Goal: Task Accomplishment & Management: Use online tool/utility

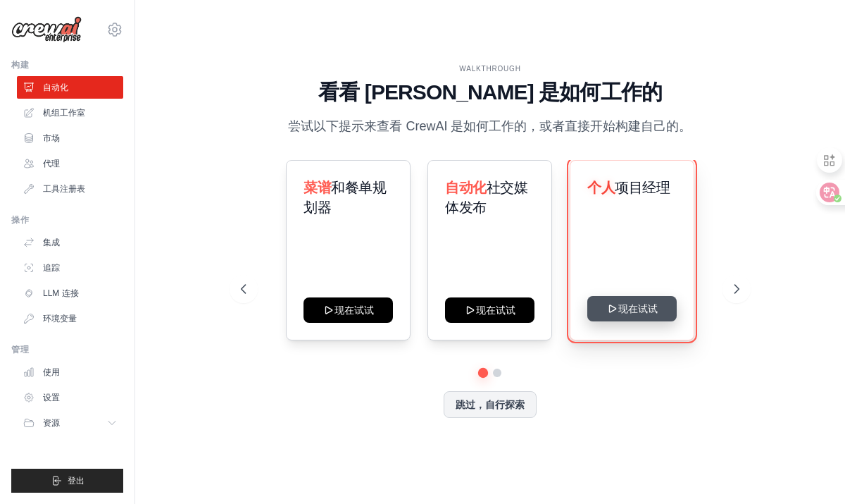
click at [657, 299] on button "现在试试" at bounding box center [632, 308] width 89 height 25
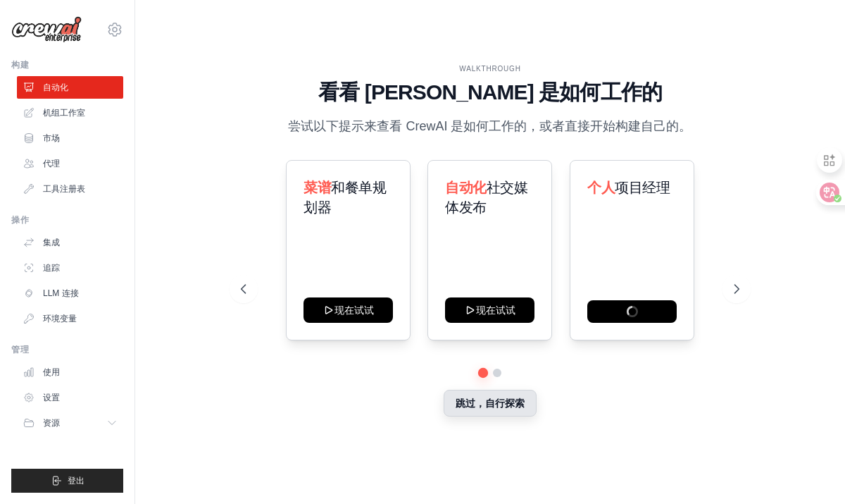
click at [473, 395] on button "跳过，自行探索" at bounding box center [490, 403] width 93 height 27
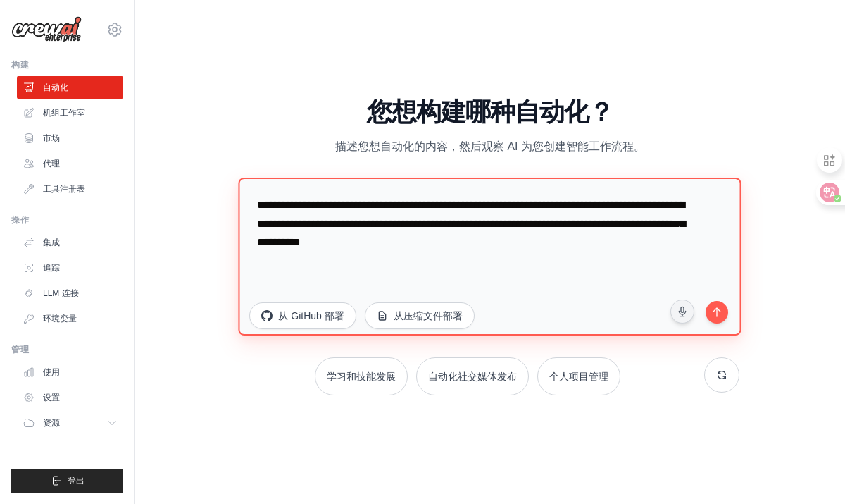
drag, startPoint x: 597, startPoint y: 252, endPoint x: 213, endPoint y: 185, distance: 388.9
click at [213, 185] on div "WALKTHROUGH 看看 CrewAI 是如何工作的 尝试以下提示来查看 CrewAI 是如何工作的，或者直接开始构建自己的。 菜谱 和餐单规划器 现在试…" at bounding box center [490, 252] width 665 height 476
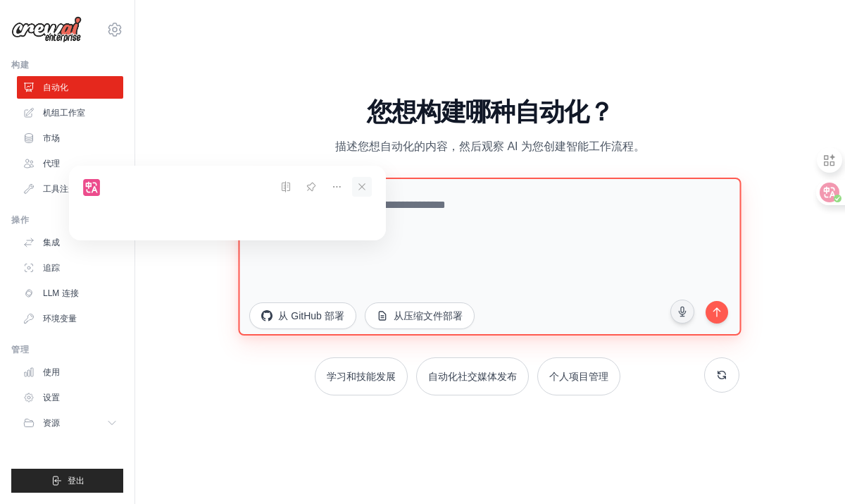
click at [368, 195] on icon at bounding box center [362, 187] width 20 height 20
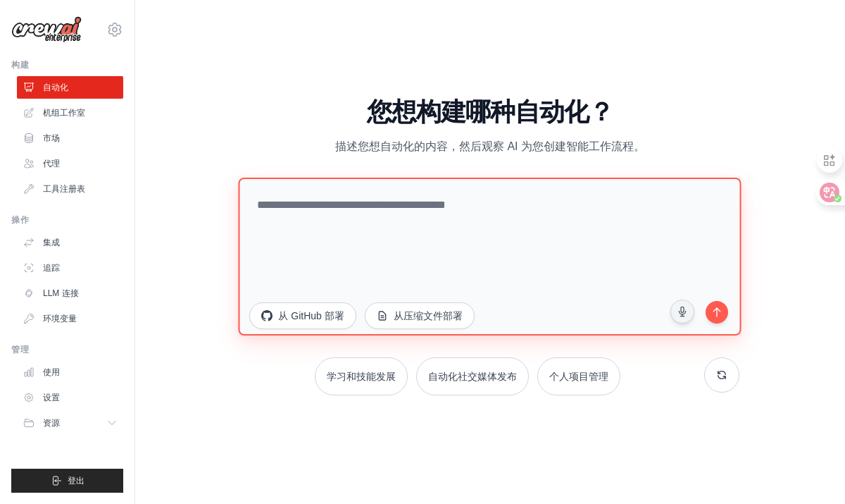
paste textarea "**********"
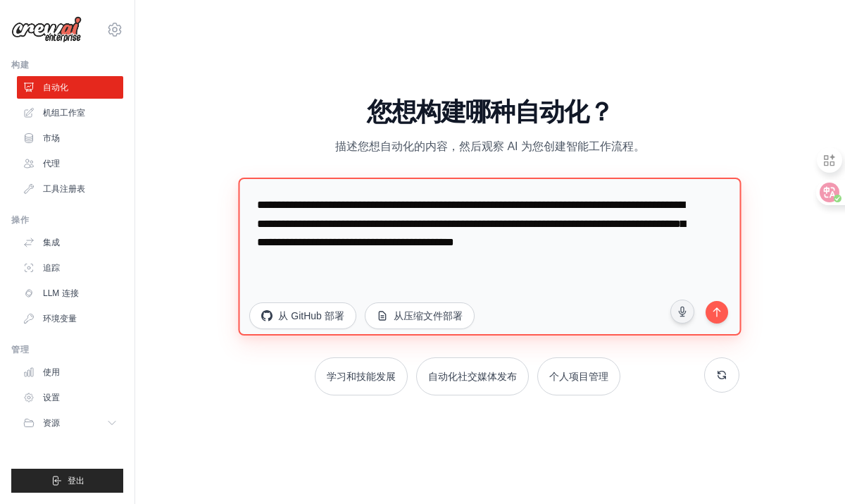
scroll to position [45, 0]
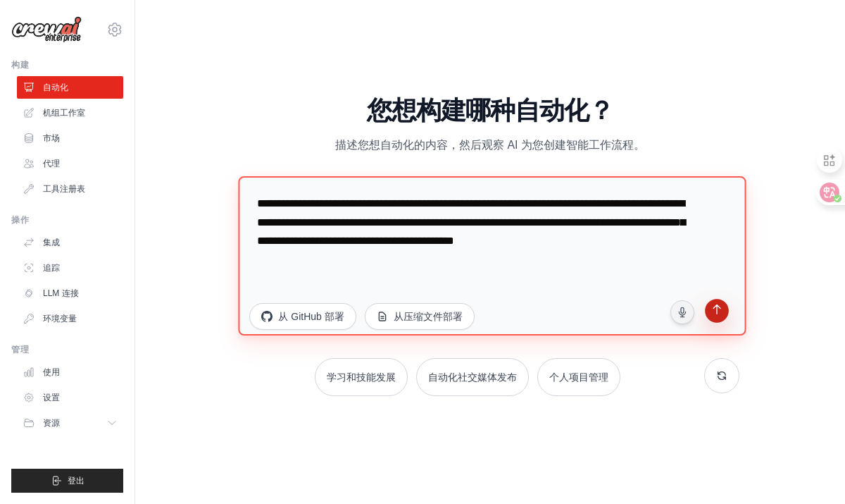
type textarea "**********"
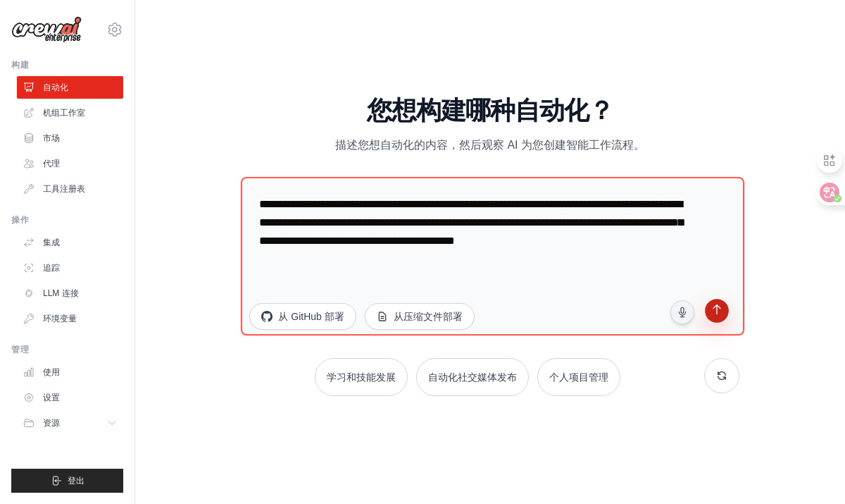
click at [724, 304] on icon "submit" at bounding box center [716, 310] width 13 height 13
click at [84, 168] on link "代理" at bounding box center [71, 163] width 106 height 23
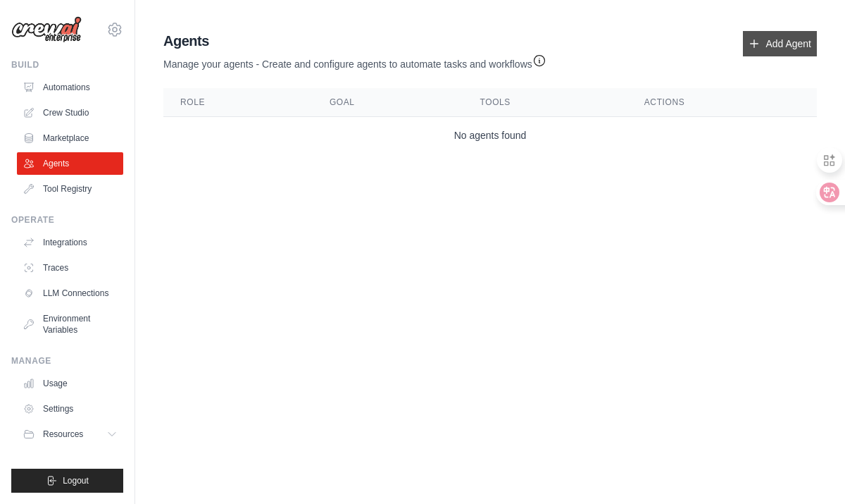
click at [791, 33] on link "Add Agent" at bounding box center [780, 43] width 74 height 25
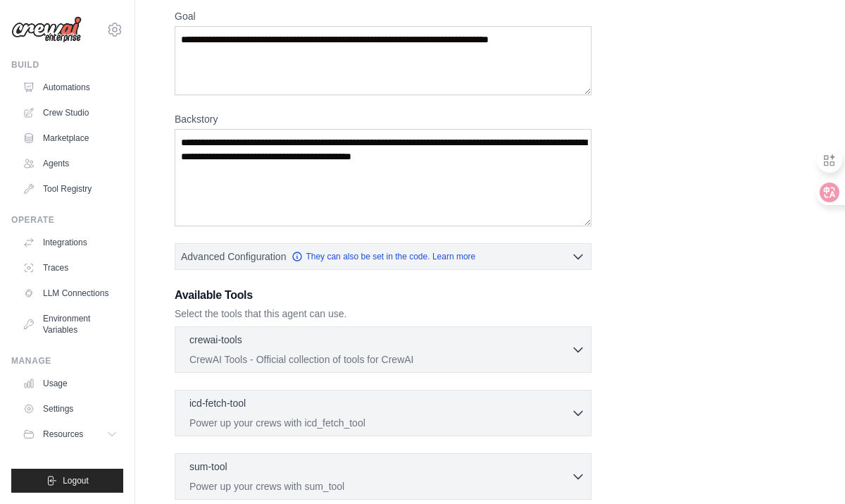
scroll to position [316, 0]
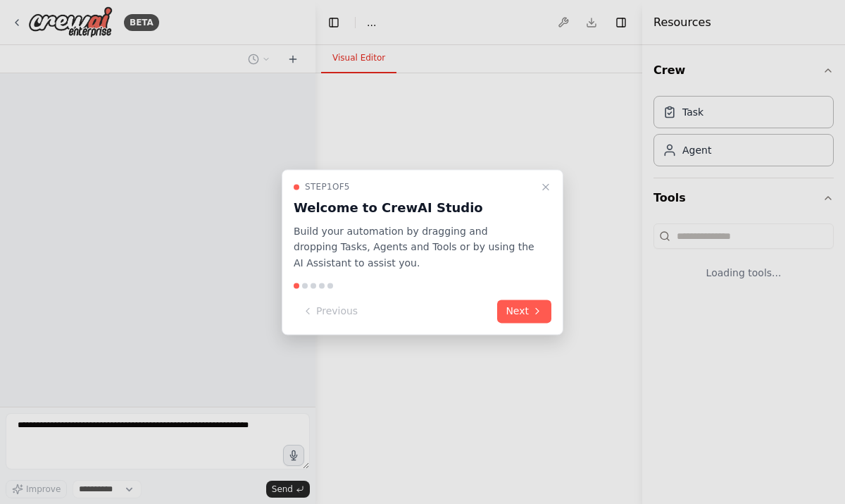
select select "****"
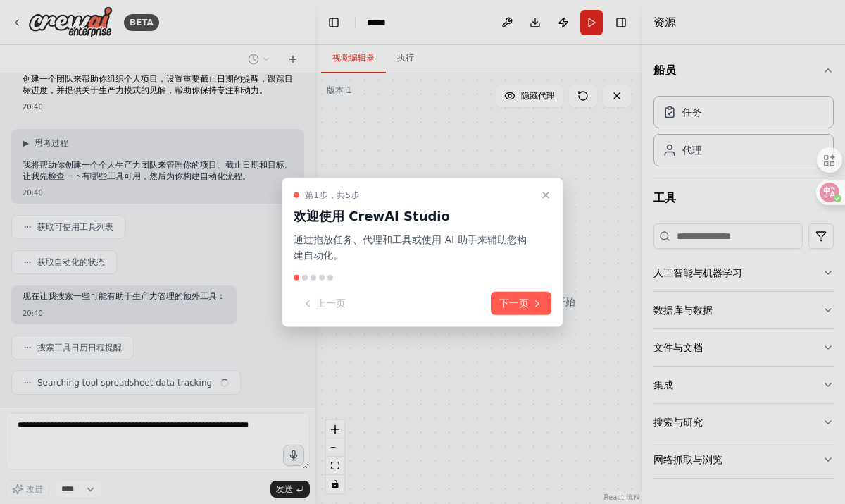
scroll to position [51, 0]
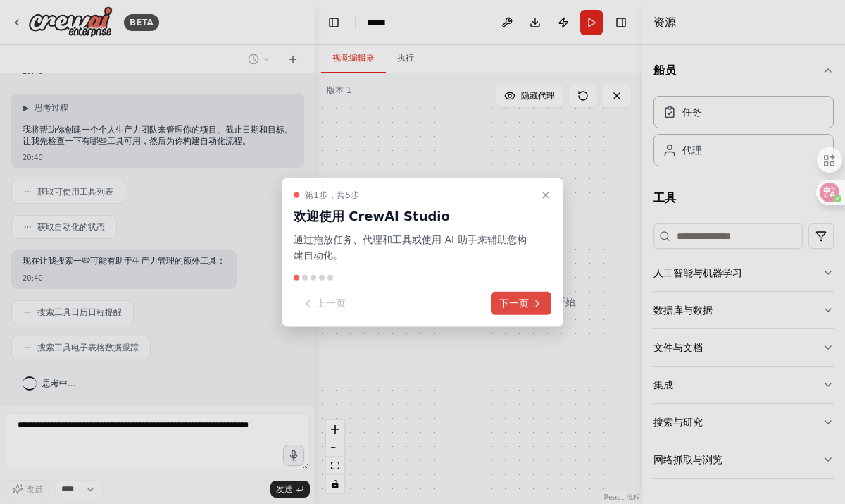
click at [526, 304] on font "下一页" at bounding box center [514, 302] width 30 height 11
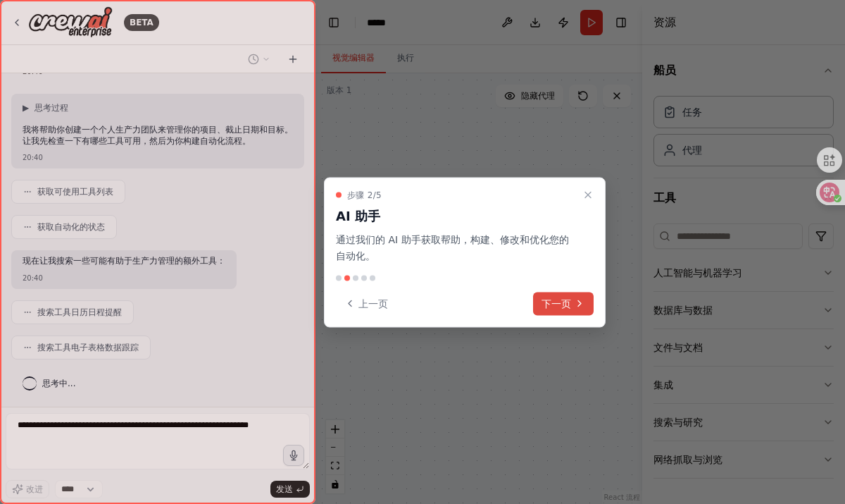
click at [572, 303] on button "下一页" at bounding box center [563, 303] width 61 height 23
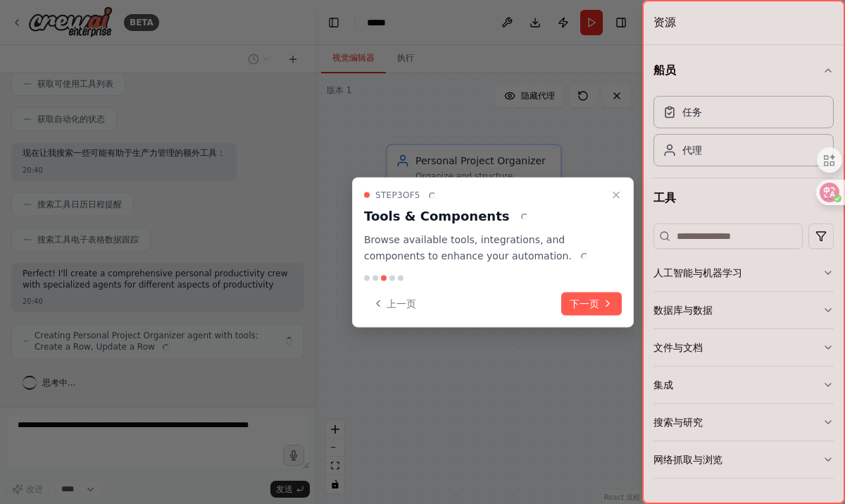
scroll to position [170, 0]
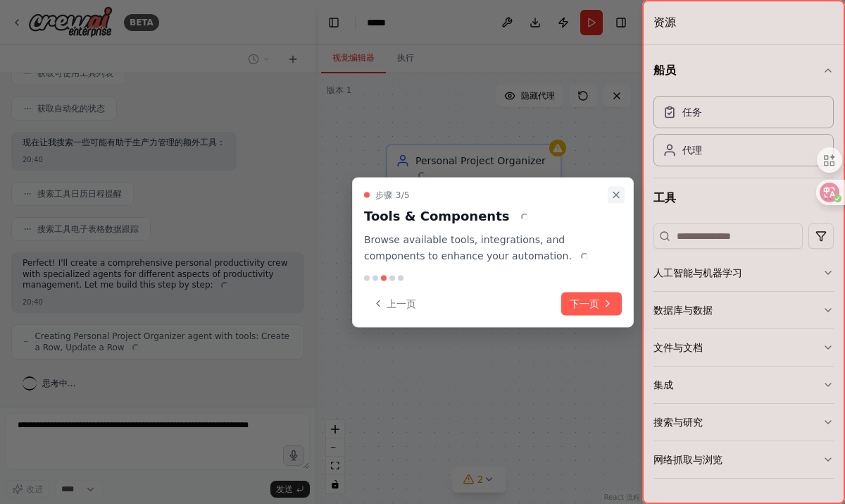
click at [616, 196] on icon "Close walkthrough" at bounding box center [616, 195] width 11 height 11
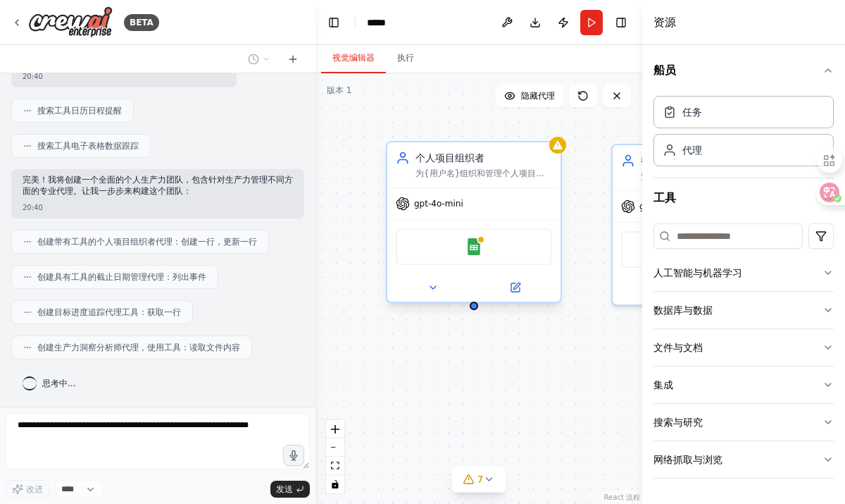
scroll to position [338, 0]
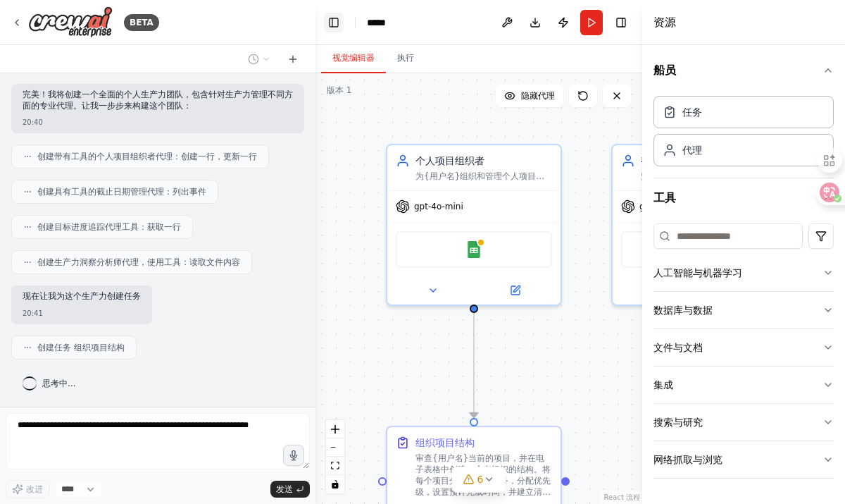
click at [333, 26] on button "Toggle Left Sidebar" at bounding box center [334, 23] width 20 height 20
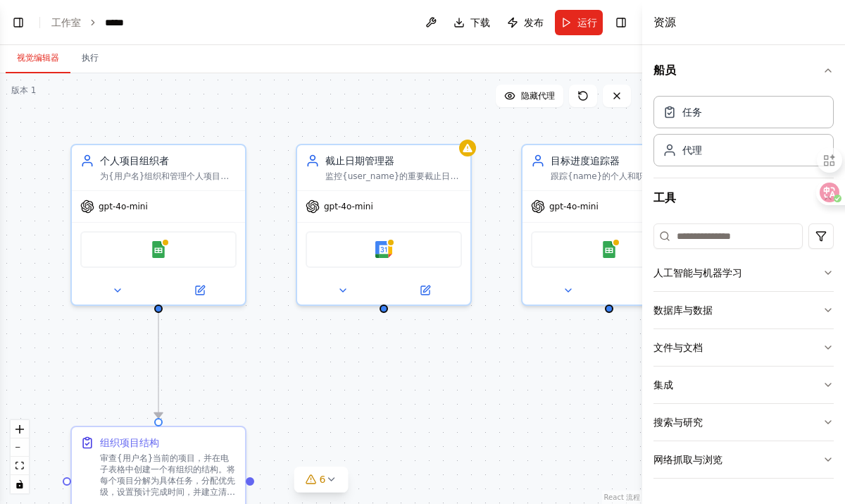
scroll to position [373, 0]
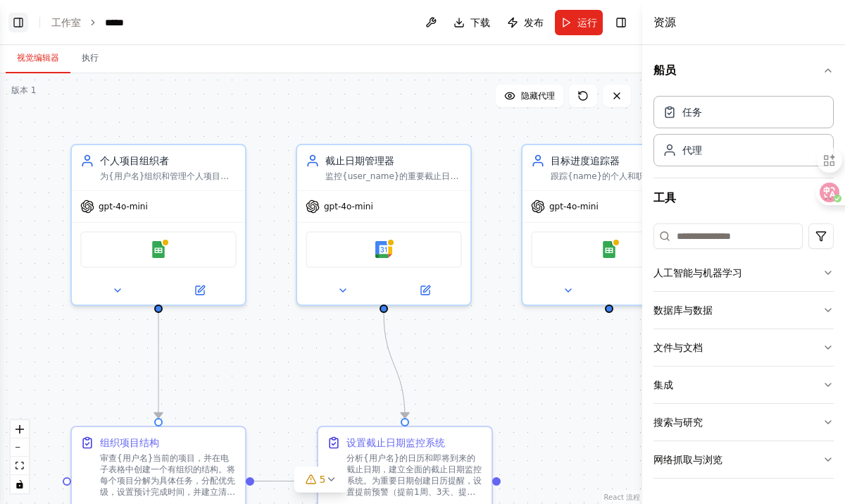
click at [20, 15] on button "Toggle Left Sidebar" at bounding box center [18, 23] width 20 height 20
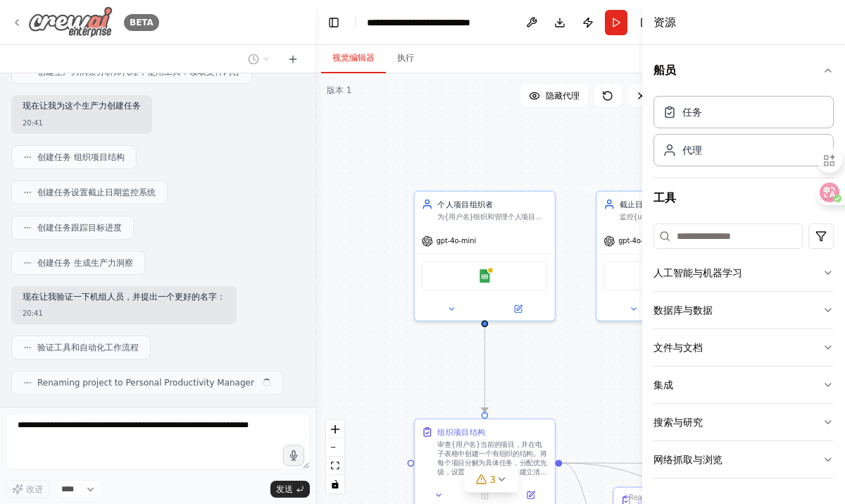
scroll to position [564, 0]
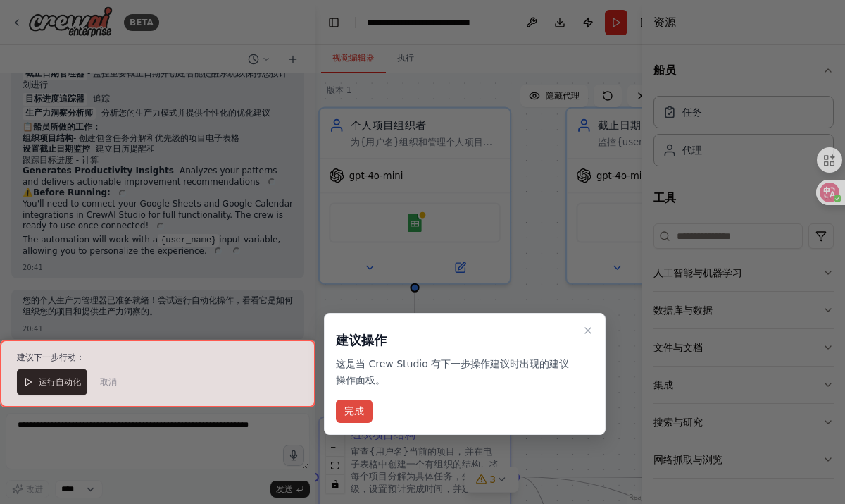
click at [361, 399] on button "完成" at bounding box center [354, 410] width 37 height 23
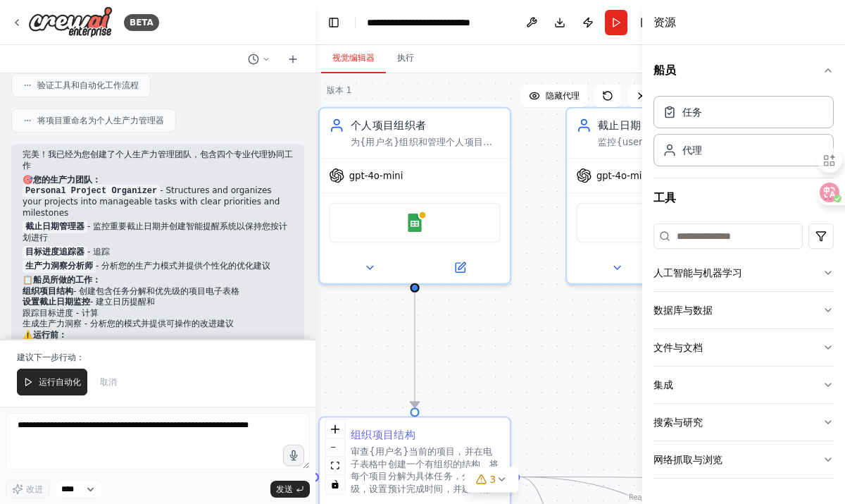
scroll to position [793, 0]
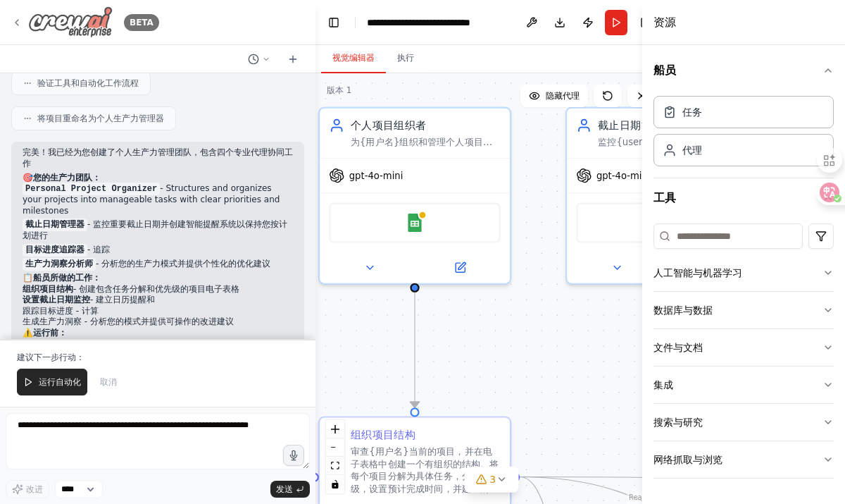
click at [19, 25] on icon at bounding box center [16, 22] width 11 height 11
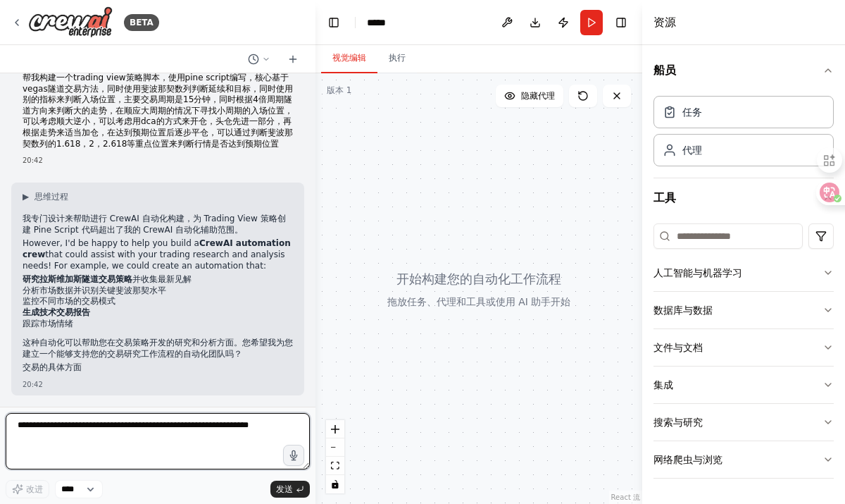
scroll to position [17, 0]
click at [92, 428] on textarea at bounding box center [158, 441] width 304 height 56
type textarea "**"
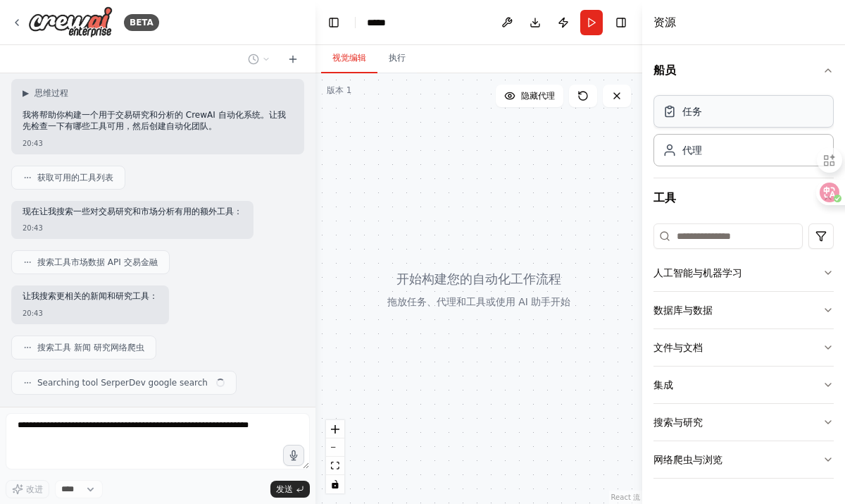
scroll to position [430, 0]
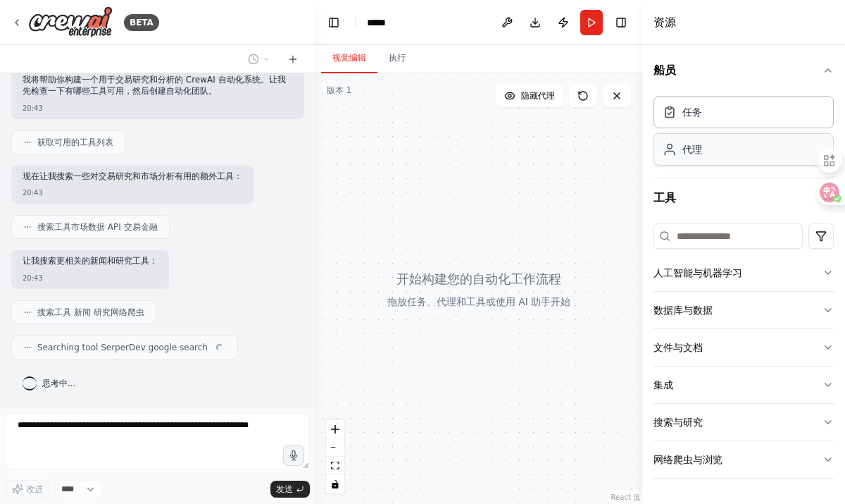
click at [718, 144] on div "代理" at bounding box center [744, 149] width 180 height 32
click at [831, 270] on icon "button" at bounding box center [828, 272] width 11 height 11
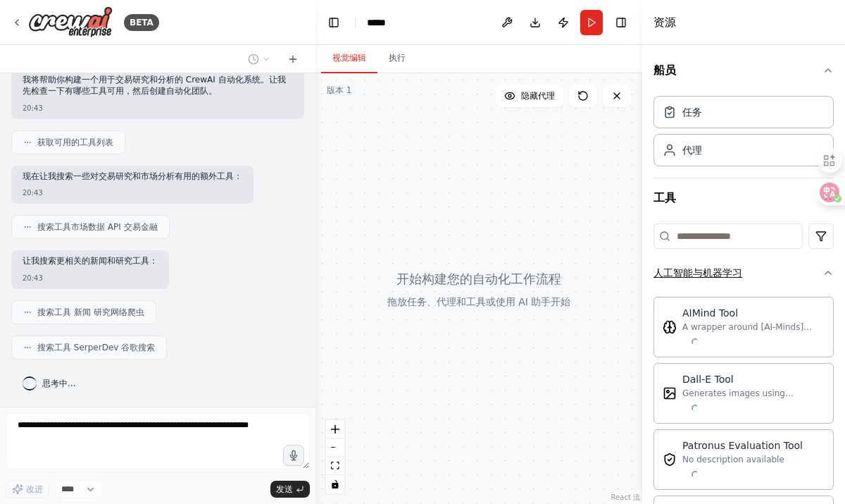
click at [831, 270] on icon "button" at bounding box center [828, 272] width 11 height 11
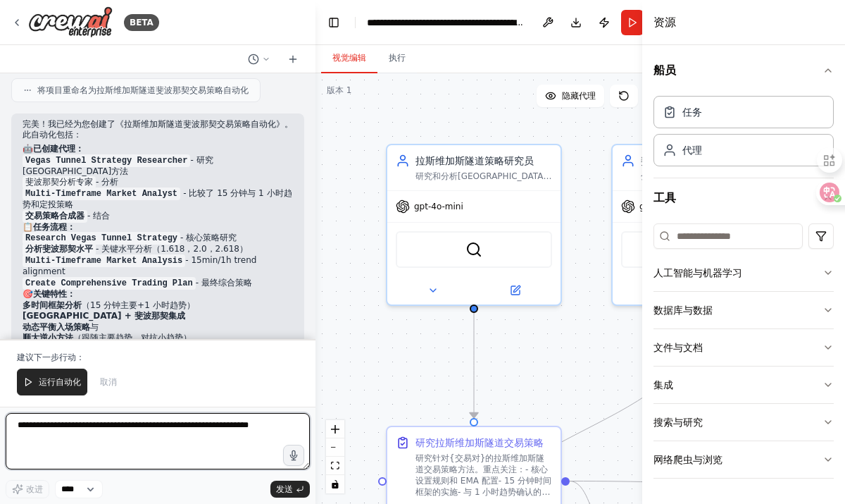
scroll to position [1348, 0]
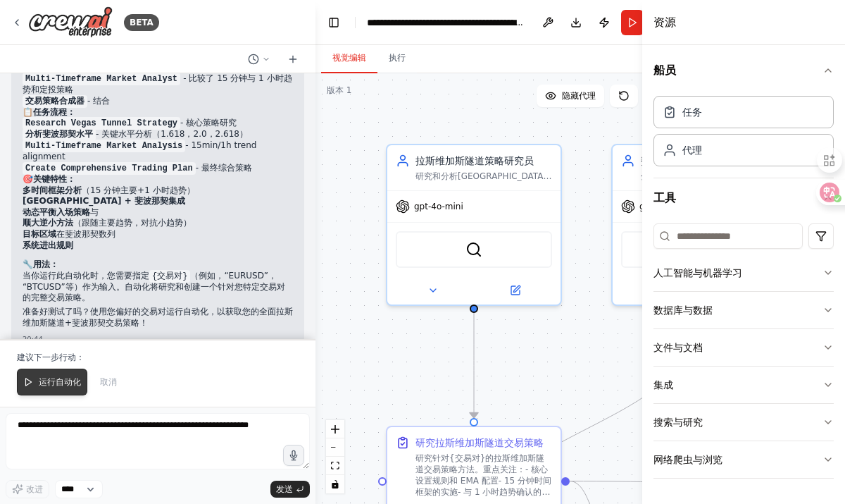
click at [58, 387] on font "运行自动化" at bounding box center [60, 382] width 42 height 10
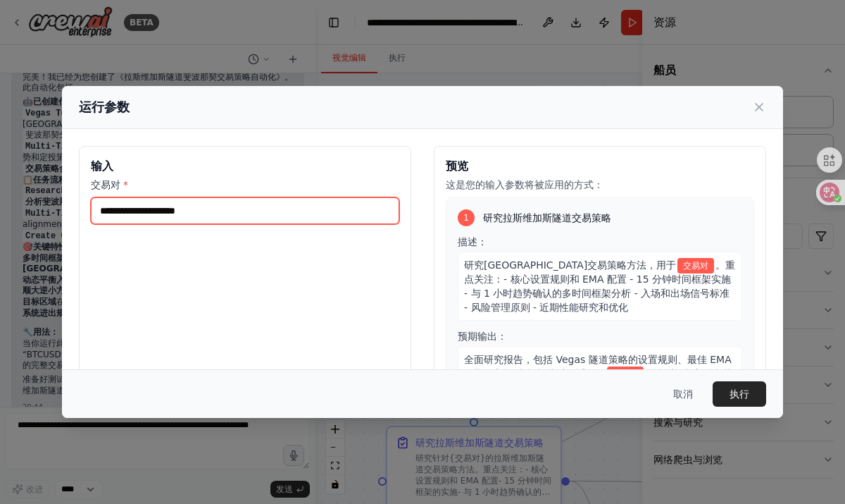
click at [247, 207] on input "交易对 *" at bounding box center [245, 210] width 309 height 27
type input "*"
type input "*********"
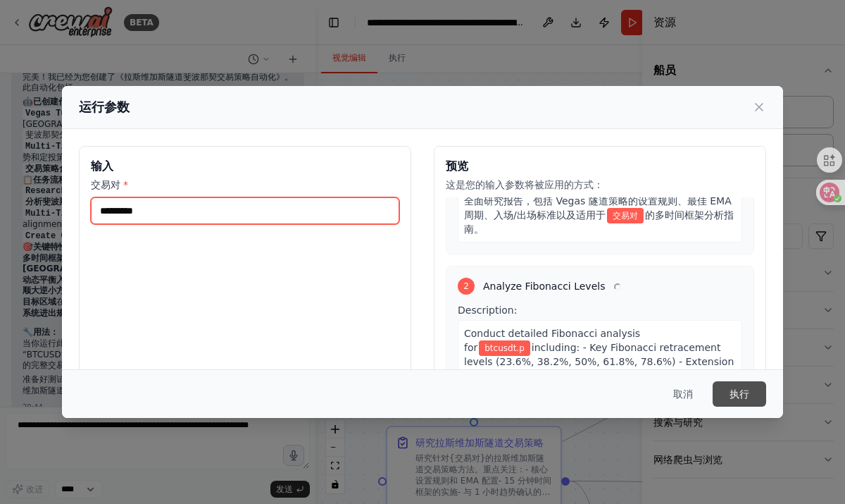
scroll to position [181, 0]
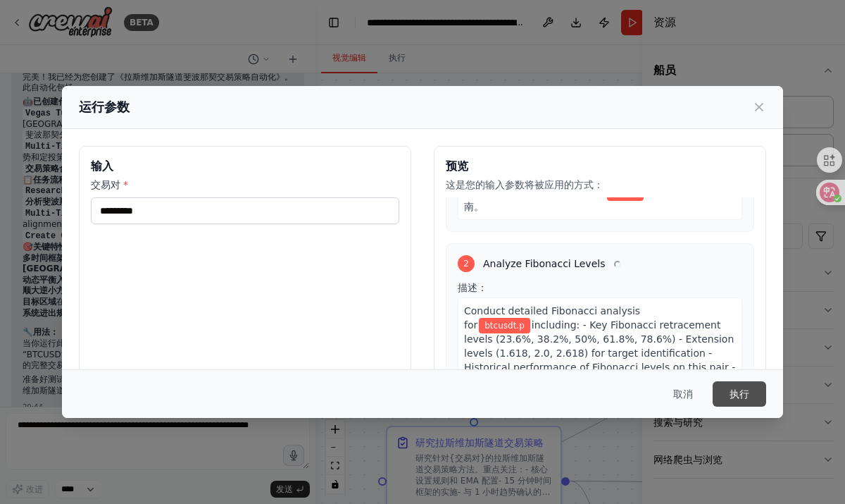
click at [755, 396] on button "执行" at bounding box center [740, 393] width 54 height 25
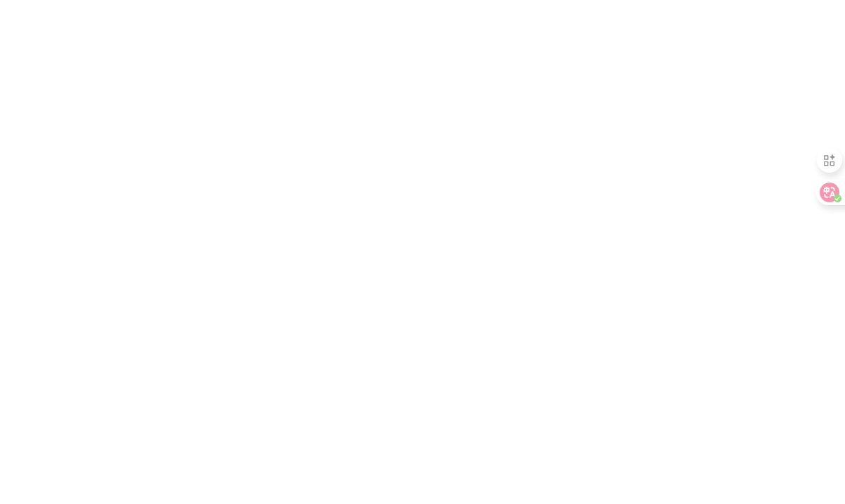
click at [459, 0] on html at bounding box center [422, 0] width 845 height 0
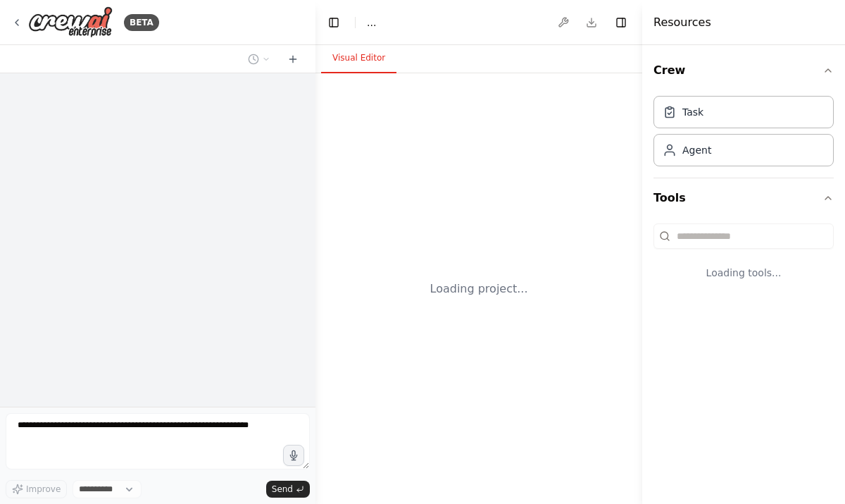
select select "****"
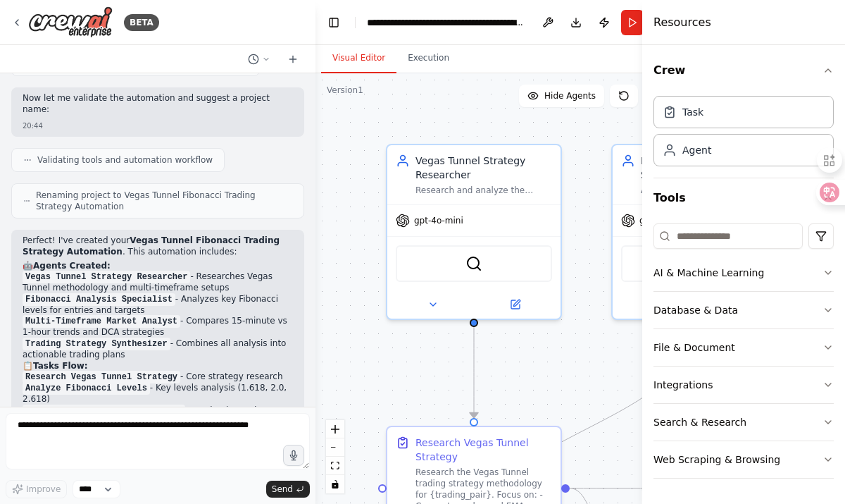
scroll to position [1489, 0]
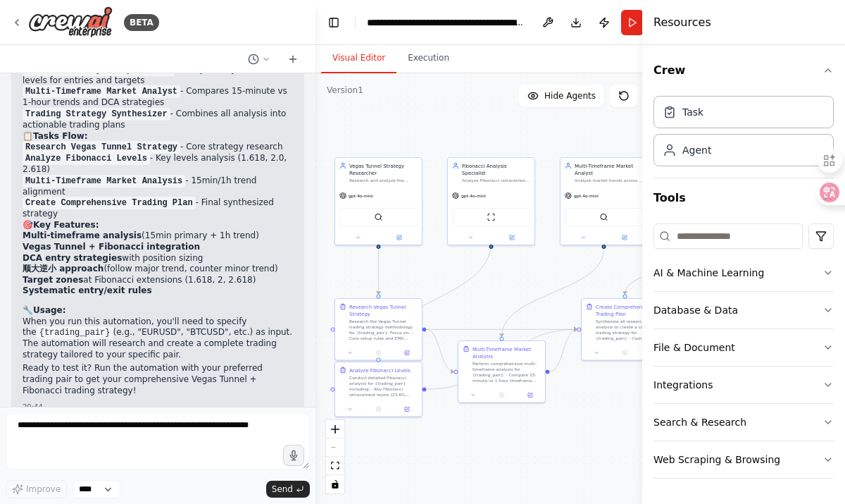
drag, startPoint x: 540, startPoint y: 409, endPoint x: 449, endPoint y: 282, distance: 156.4
click at [449, 282] on div ".deletable-edge-delete-btn { width: 20px; height: 20px; border: 0px solid #ffff…" at bounding box center [500, 288] width 368 height 430
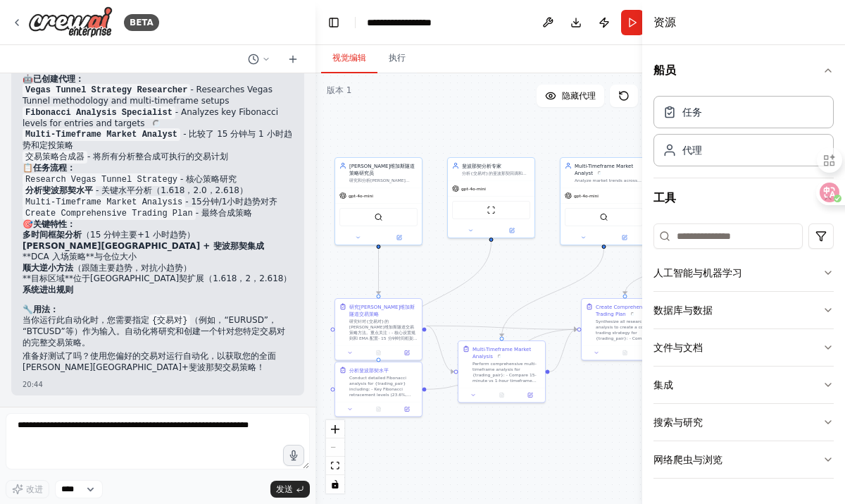
scroll to position [1423, 0]
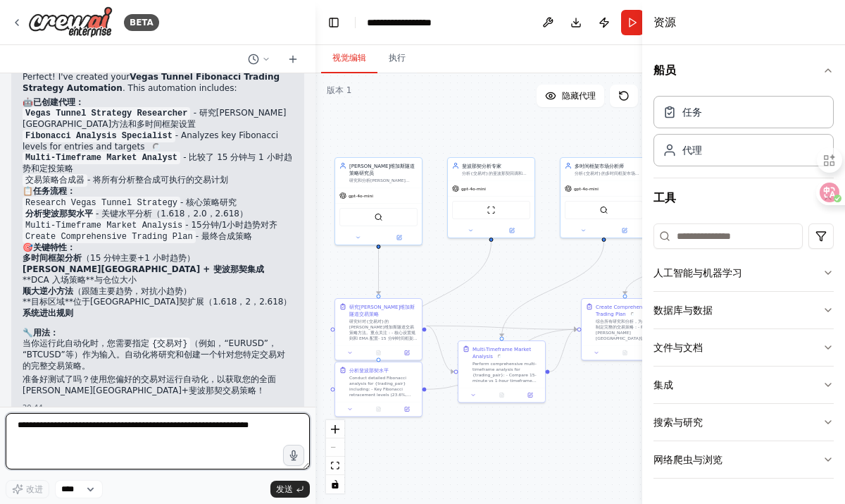
click at [113, 433] on textarea at bounding box center [158, 441] width 304 height 56
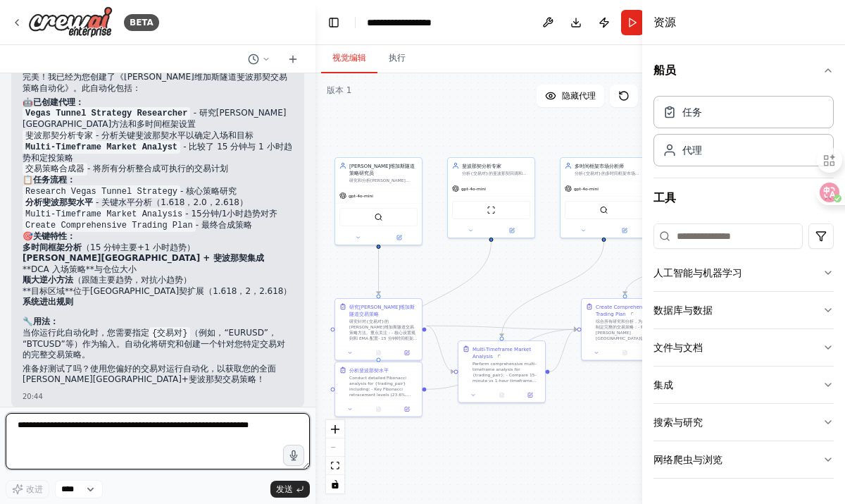
scroll to position [1413, 0]
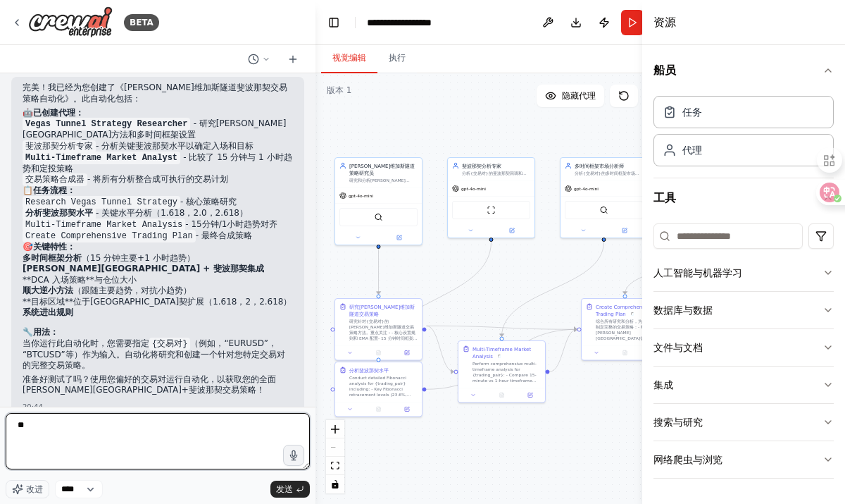
type textarea "*"
type textarea "**********"
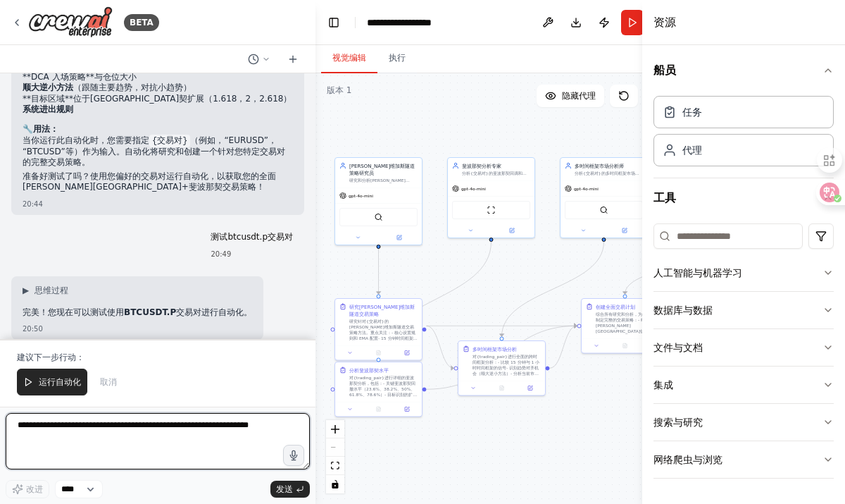
scroll to position [1605, 0]
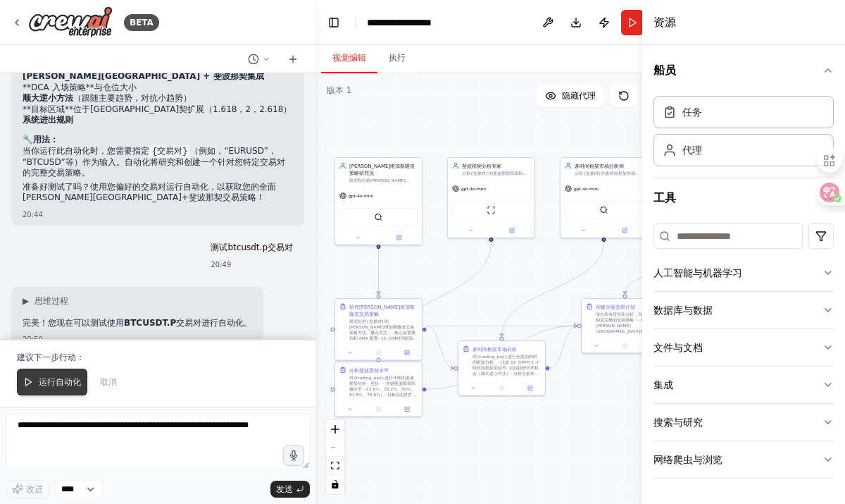
click at [57, 385] on font "运行自动化" at bounding box center [60, 382] width 42 height 10
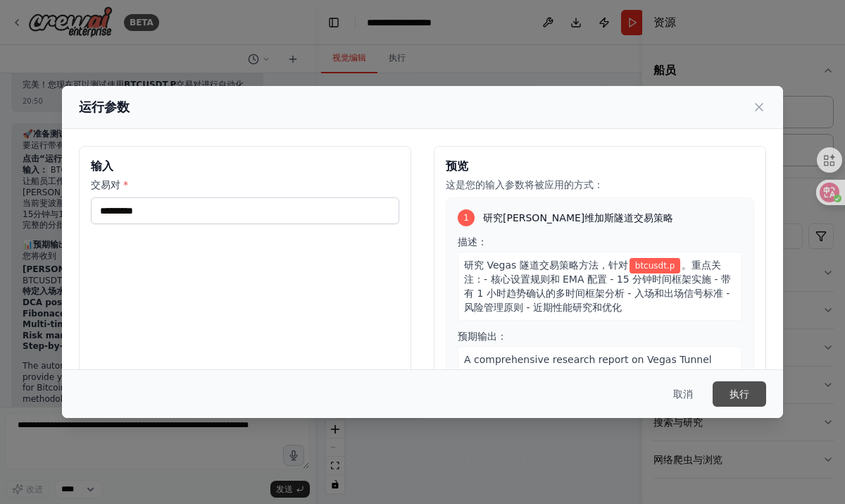
scroll to position [1854, 0]
click at [729, 397] on button "执行" at bounding box center [740, 393] width 54 height 25
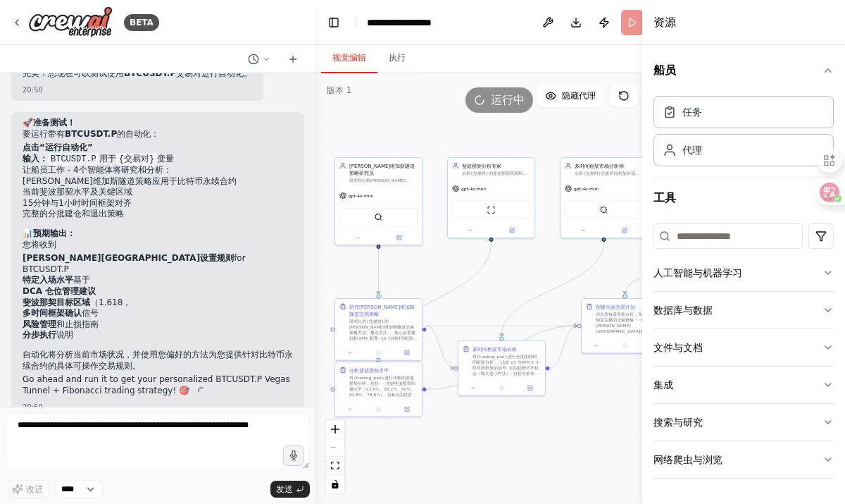
scroll to position [1843, 0]
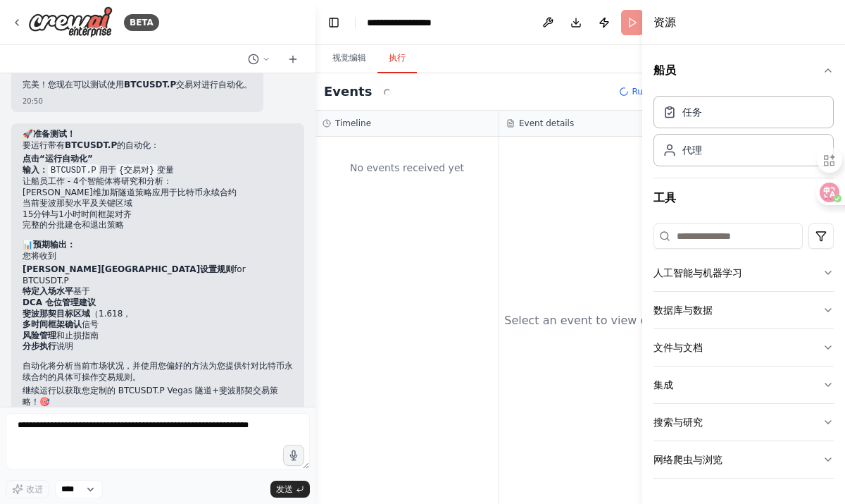
click at [393, 52] on font "执行" at bounding box center [397, 57] width 17 height 11
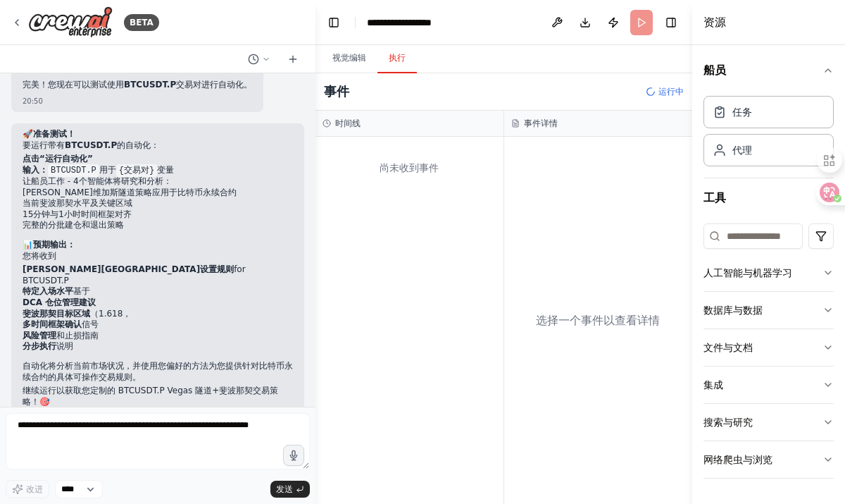
drag, startPoint x: 645, startPoint y: 41, endPoint x: 746, endPoint y: 35, distance: 101.6
click at [747, 35] on div "资源 船员 任务 代理 工具 人工智能与机器学习 数据库与数据 文件与文档 集成 搜索与研究 网络爬虫与浏览" at bounding box center [769, 252] width 153 height 504
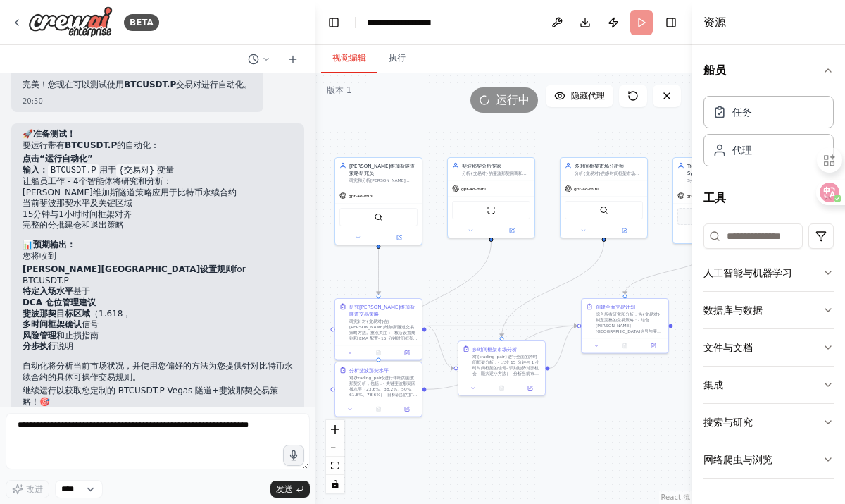
click at [350, 58] on font "视觉编辑" at bounding box center [350, 58] width 34 height 10
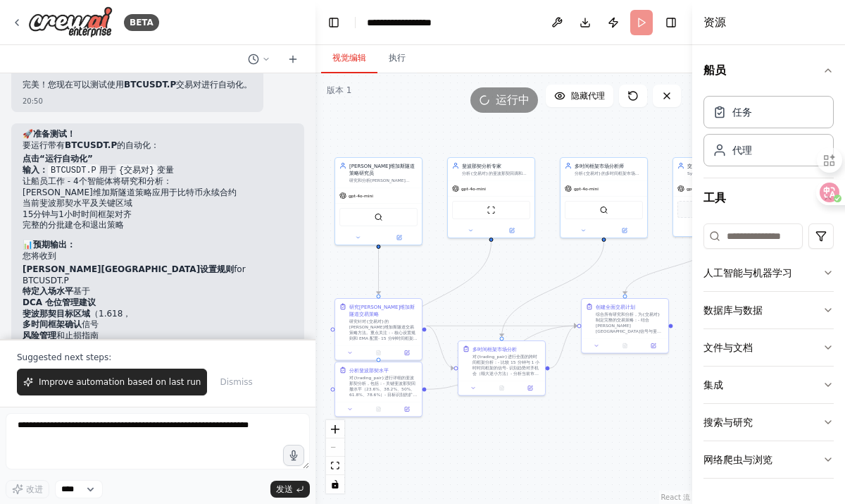
scroll to position [1854, 0]
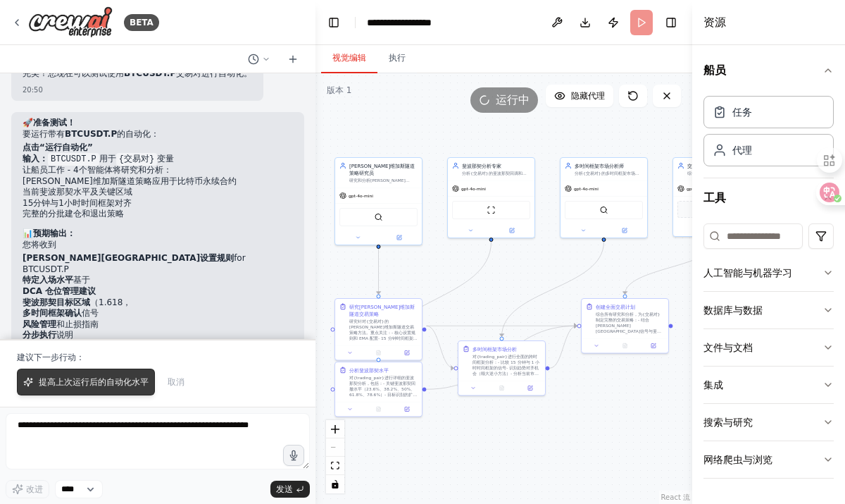
click at [112, 376] on span "提高上次运行后的自动化水平" at bounding box center [94, 381] width 110 height 11
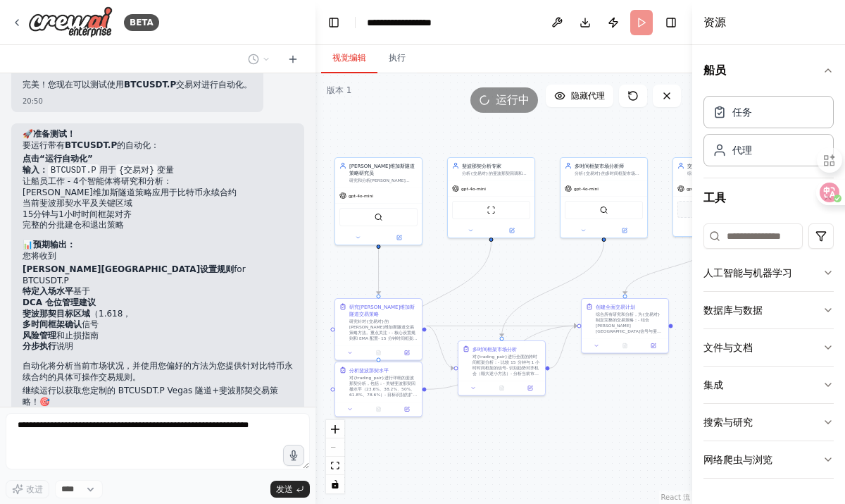
scroll to position [1880, 0]
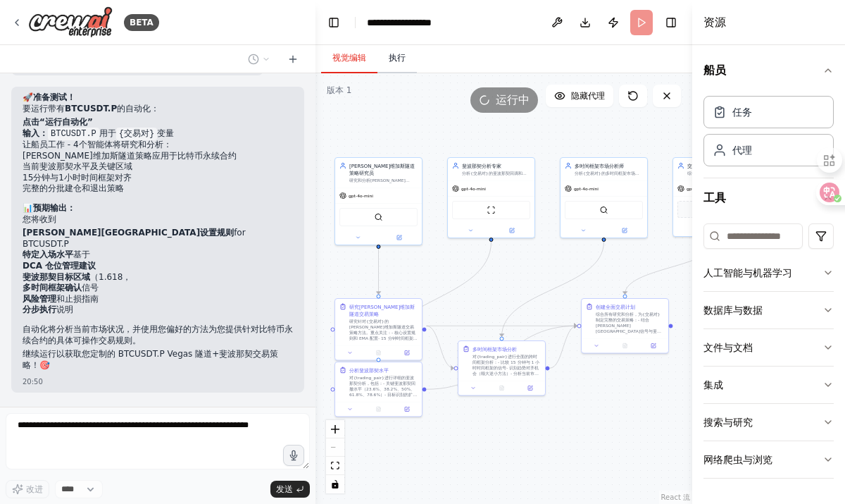
click at [395, 61] on font "执行" at bounding box center [397, 58] width 17 height 10
click at [355, 61] on font "视觉编辑" at bounding box center [350, 58] width 34 height 10
click at [740, 163] on div "代理" at bounding box center [769, 149] width 130 height 32
click at [759, 149] on div "代理" at bounding box center [769, 149] width 130 height 32
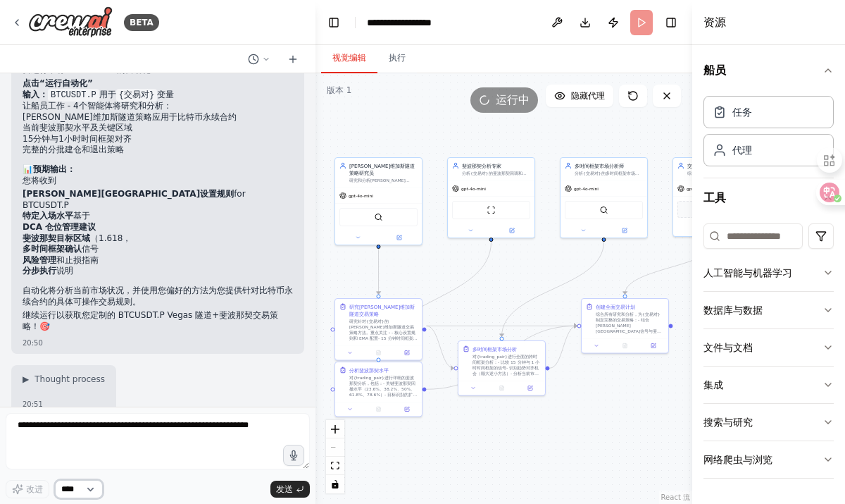
click at [95, 486] on select "****" at bounding box center [79, 489] width 48 height 18
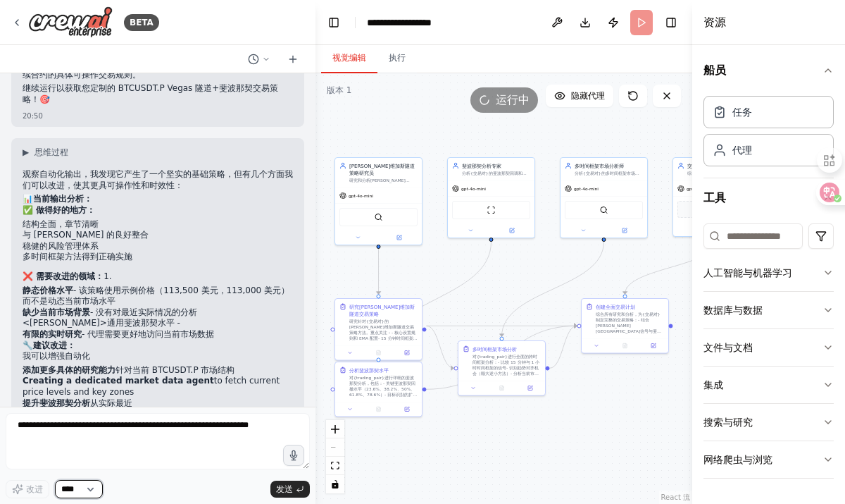
scroll to position [2301, 0]
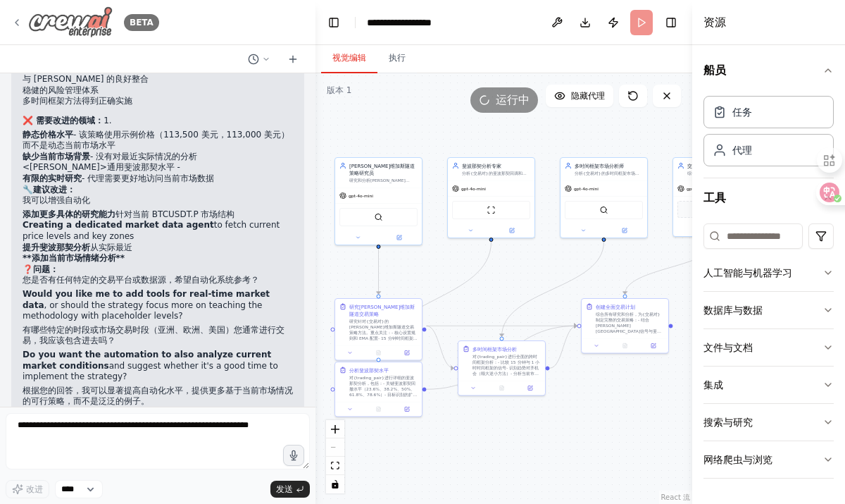
click at [71, 18] on img at bounding box center [70, 22] width 85 height 32
